Goal: Information Seeking & Learning: Learn about a topic

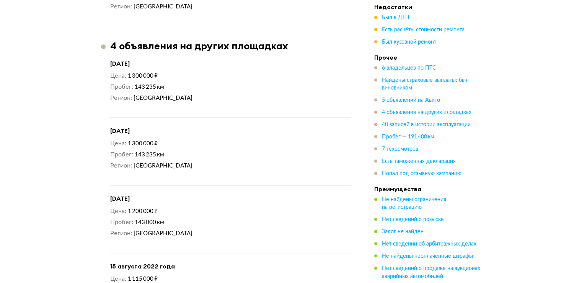
scroll to position [3519, 0]
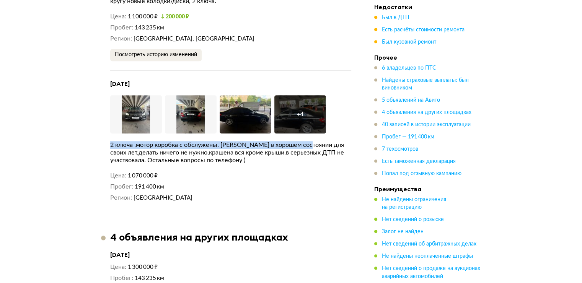
drag, startPoint x: 107, startPoint y: 139, endPoint x: 313, endPoint y: 141, distance: 205.8
copy div "2 ключа ,мотор коробка с обслужены. Машина в хорошем состоянии"
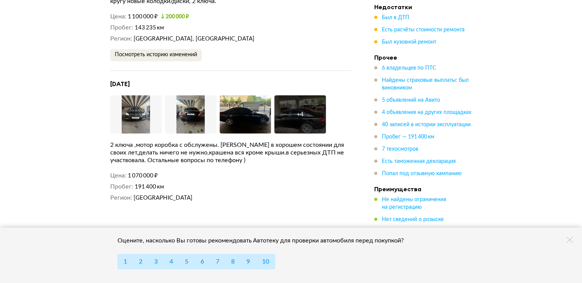
click at [311, 154] on div "2 ключа ,мотор коробка с обслужены. [PERSON_NAME] в хорошем состоянии для своих…" at bounding box center [230, 152] width 241 height 23
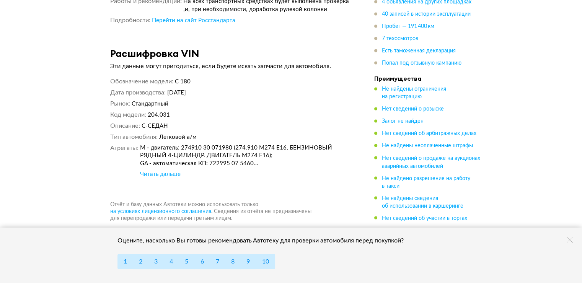
scroll to position [7114, 0]
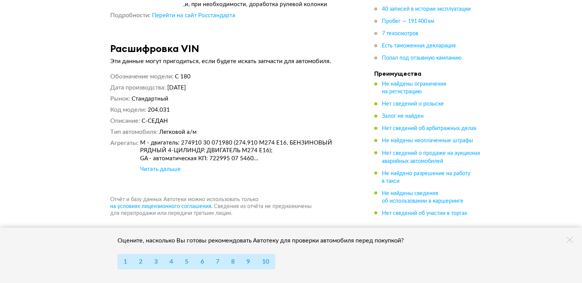
click at [142, 165] on div "Читать дальше" at bounding box center [160, 169] width 41 height 8
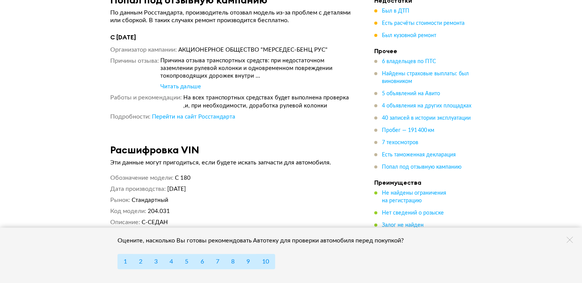
scroll to position [6999, 0]
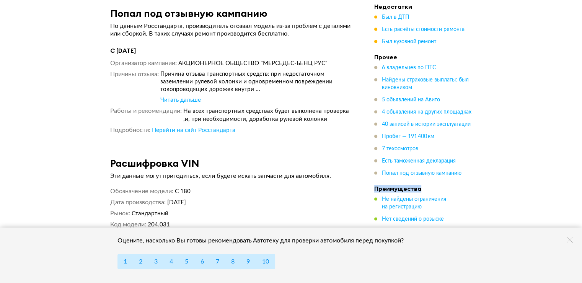
drag, startPoint x: 374, startPoint y: 173, endPoint x: 421, endPoint y: 168, distance: 47.7
click at [421, 168] on ul "Недостатки Был в ДТП Есть расчёты стоимости ремонта Был кузовной ремонт Прочее …" at bounding box center [427, 167] width 107 height 329
click at [416, 185] on h4 "Преимущества" at bounding box center [427, 189] width 107 height 8
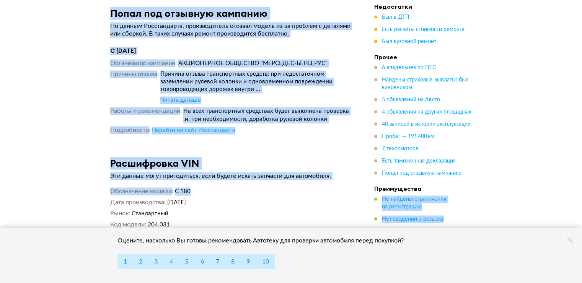
drag, startPoint x: 420, startPoint y: 174, endPoint x: 366, endPoint y: 170, distance: 54.5
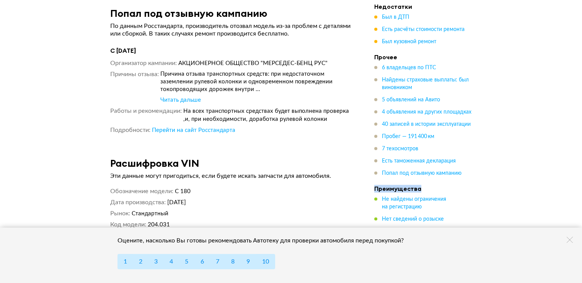
drag, startPoint x: 374, startPoint y: 174, endPoint x: 424, endPoint y: 172, distance: 50.2
click at [424, 185] on h4 "Преимущества" at bounding box center [427, 189] width 107 height 8
click at [422, 185] on h4 "Преимущества" at bounding box center [427, 189] width 107 height 8
drag, startPoint x: 415, startPoint y: 176, endPoint x: 375, endPoint y: 172, distance: 40.4
click at [375, 185] on h4 "Преимущества" at bounding box center [427, 189] width 107 height 8
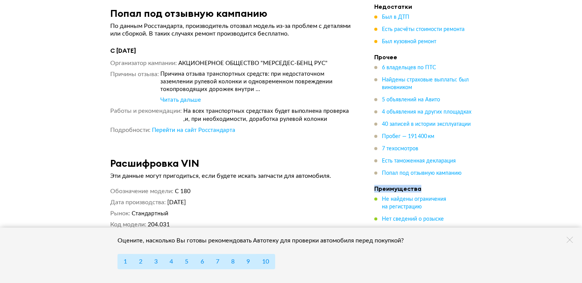
click at [375, 185] on h4 "Преимущества" at bounding box center [427, 189] width 107 height 8
drag, startPoint x: 374, startPoint y: 175, endPoint x: 419, endPoint y: 174, distance: 45.5
click at [419, 185] on h4 "Преимущества" at bounding box center [427, 189] width 107 height 8
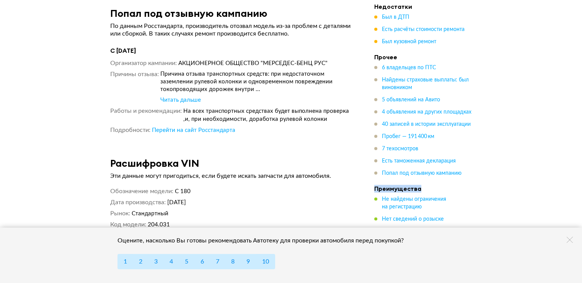
click at [419, 185] on h4 "Преимущества" at bounding box center [427, 189] width 107 height 8
click at [418, 185] on h4 "Преимущества" at bounding box center [427, 189] width 107 height 8
drag, startPoint x: 419, startPoint y: 177, endPoint x: 353, endPoint y: 178, distance: 66.2
click at [353, 178] on article "Расшифровка VIN Эти данные могут пригодиться, если будете искать запчасти для а…" at bounding box center [230, 226] width 259 height 138
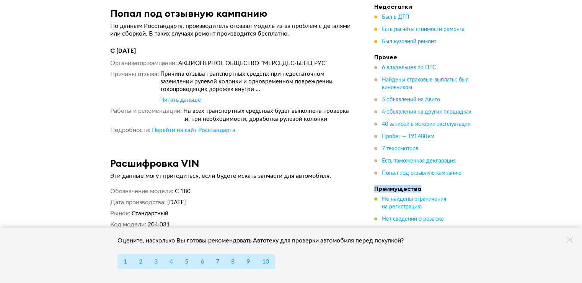
drag, startPoint x: 373, startPoint y: 174, endPoint x: 418, endPoint y: 177, distance: 44.5
click at [418, 185] on h4 "Преимущества" at bounding box center [427, 189] width 107 height 8
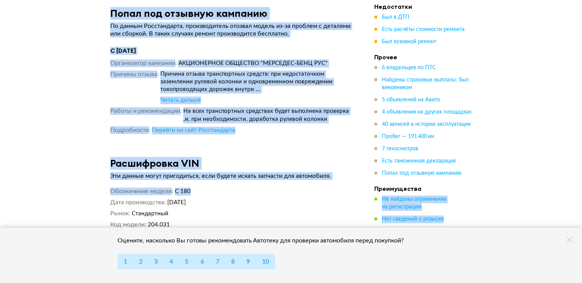
drag, startPoint x: 418, startPoint y: 177, endPoint x: 373, endPoint y: 175, distance: 45.6
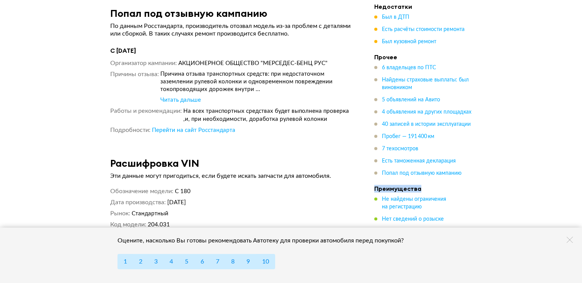
drag, startPoint x: 375, startPoint y: 174, endPoint x: 421, endPoint y: 176, distance: 46.7
click at [421, 185] on h4 "Преимущества" at bounding box center [427, 189] width 107 height 8
click at [420, 185] on h4 "Преимущества" at bounding box center [427, 189] width 107 height 8
click at [417, 185] on li "Преимущества Не найдены ограничения на регистрацию Нет сведений о розыске Залог…" at bounding box center [427, 258] width 107 height 147
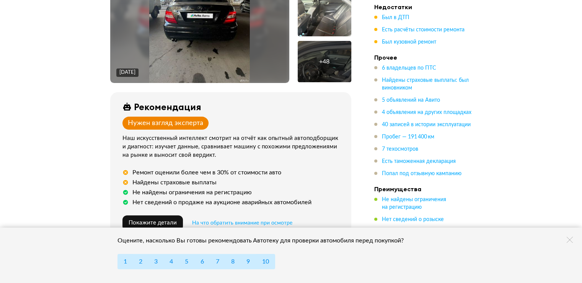
scroll to position [43, 0]
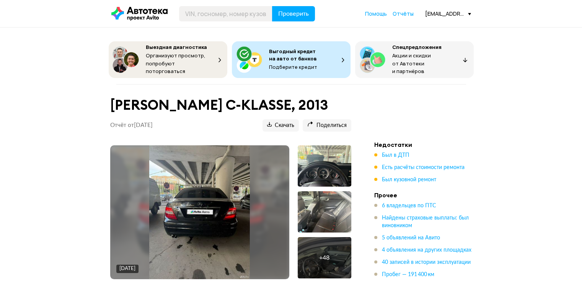
scroll to position [43, 0]
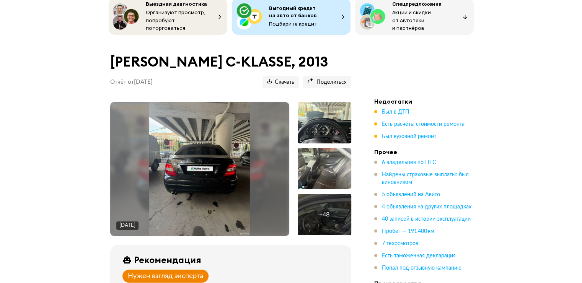
click at [327, 119] on div at bounding box center [325, 122] width 54 height 41
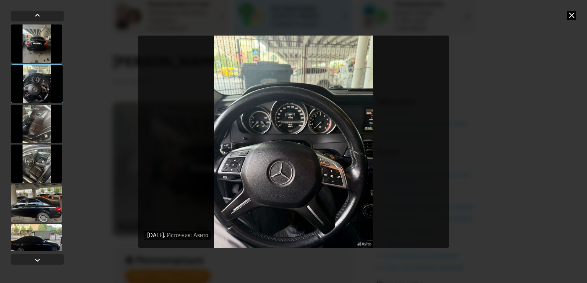
click at [314, 136] on img "Go to Slide 2" at bounding box center [293, 142] width 311 height 212
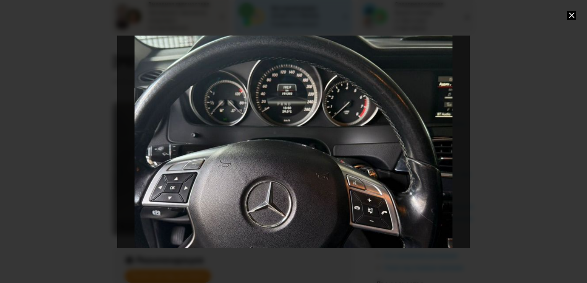
click at [314, 136] on div "Go to Slide 2" at bounding box center [293, 141] width 705 height 425
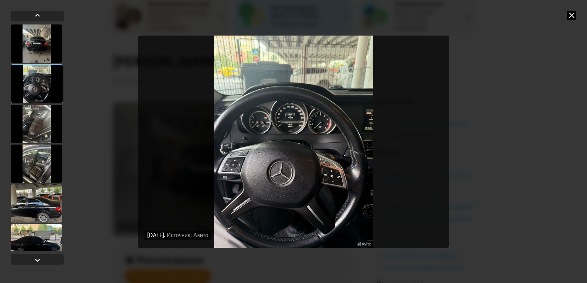
click at [575, 13] on icon at bounding box center [572, 15] width 9 height 9
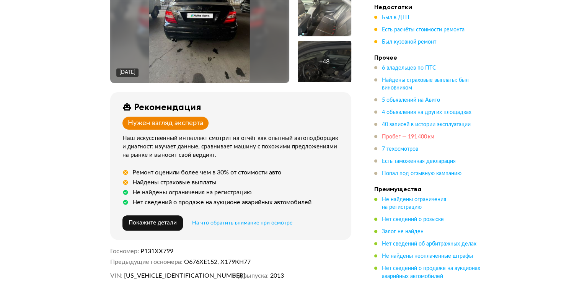
scroll to position [0, 0]
